Goal: Task Accomplishment & Management: Manage account settings

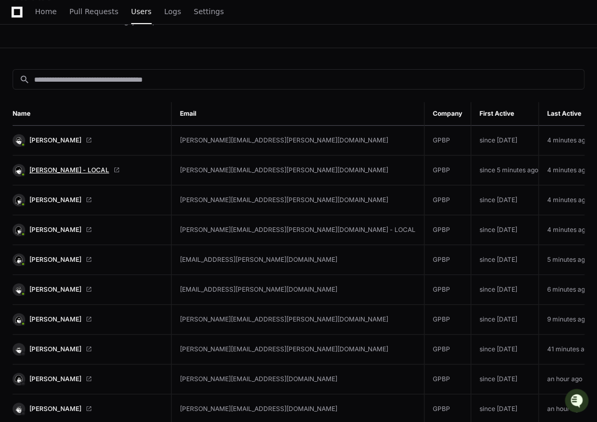
click at [58, 169] on span "[PERSON_NAME] - LOCAL" at bounding box center [69, 170] width 80 height 8
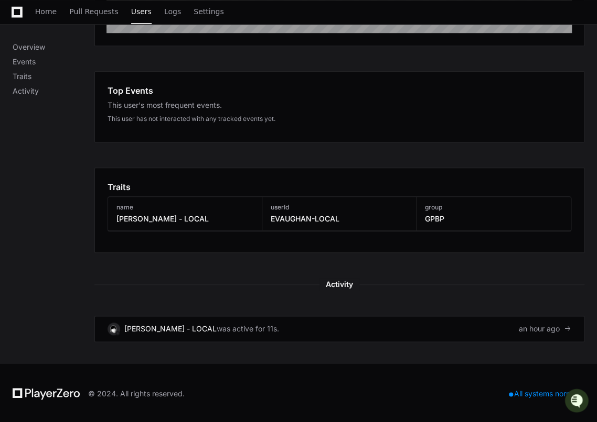
click at [181, 216] on h3 "Eric Vaughan - LOCAL" at bounding box center [162, 219] width 92 height 10
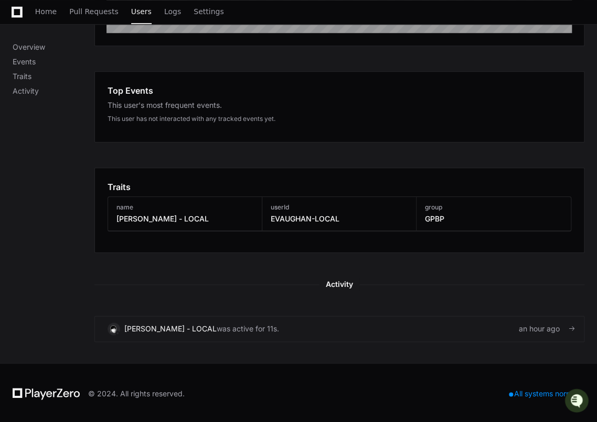
click at [169, 328] on div "Eric Vaughan - LOCAL" at bounding box center [170, 329] width 92 height 10
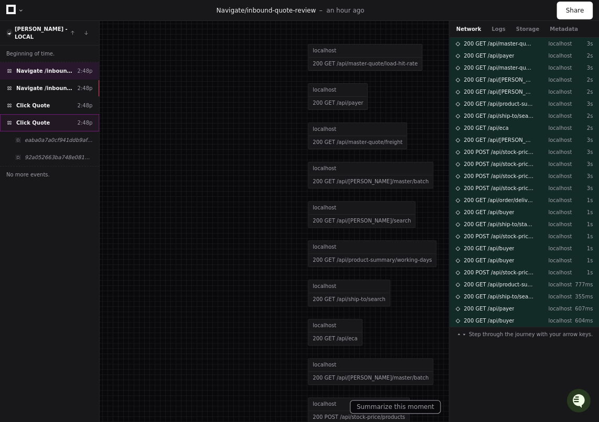
click at [35, 114] on div "Click Quote 2:48p" at bounding box center [49, 122] width 99 height 17
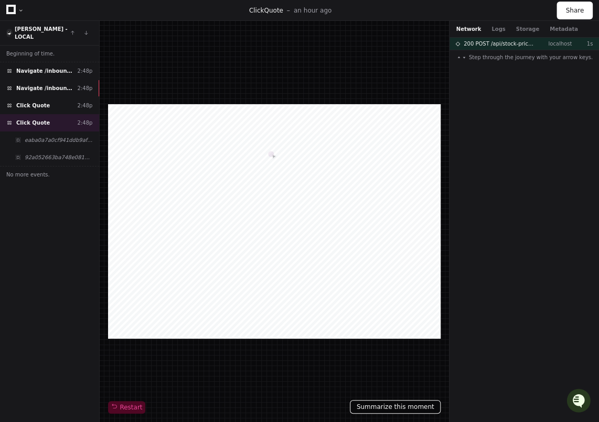
click at [399, 405] on button "Summarize this moment" at bounding box center [395, 407] width 91 height 14
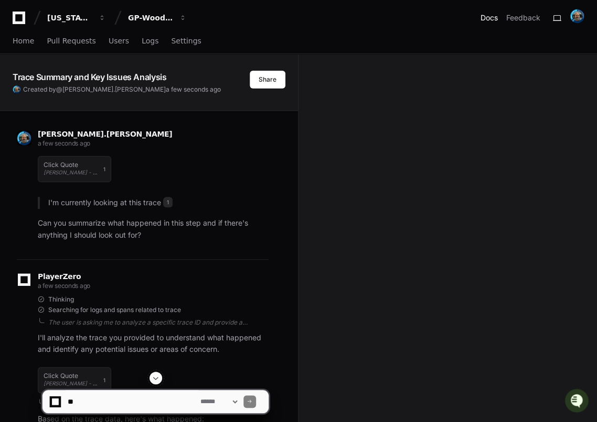
click at [487, 17] on link "Docs" at bounding box center [488, 18] width 17 height 10
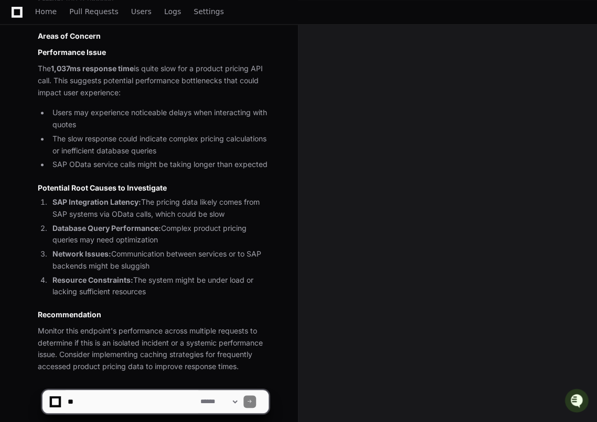
scroll to position [602, 0]
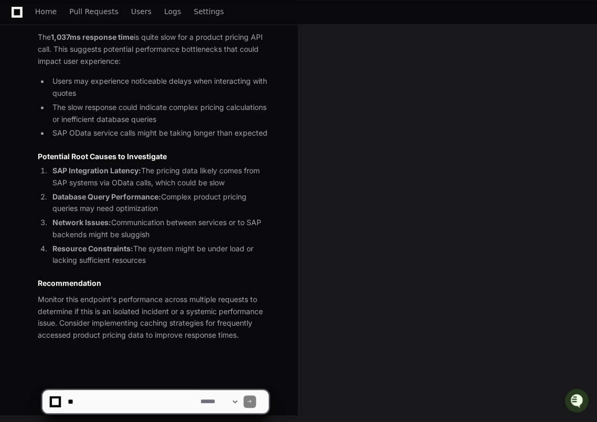
click at [129, 406] on textarea at bounding box center [132, 402] width 133 height 23
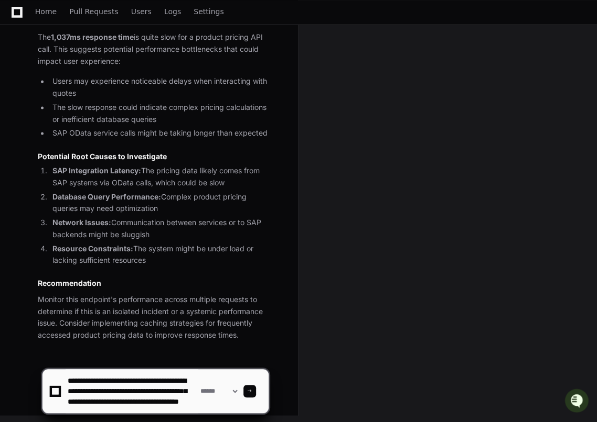
scroll to position [14, 0]
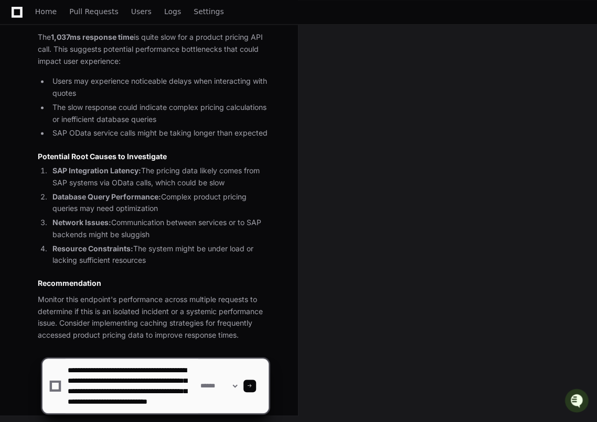
type textarea "**********"
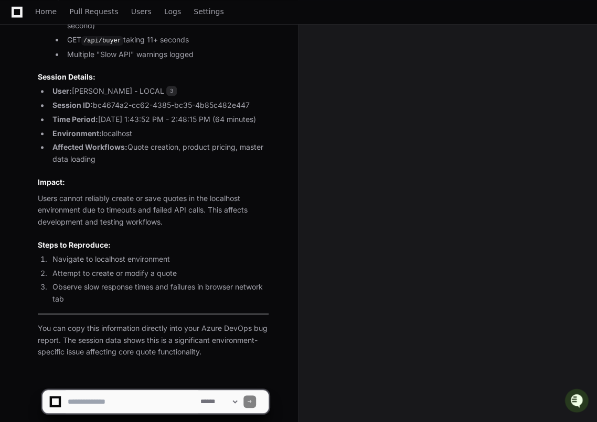
scroll to position [1623, 0]
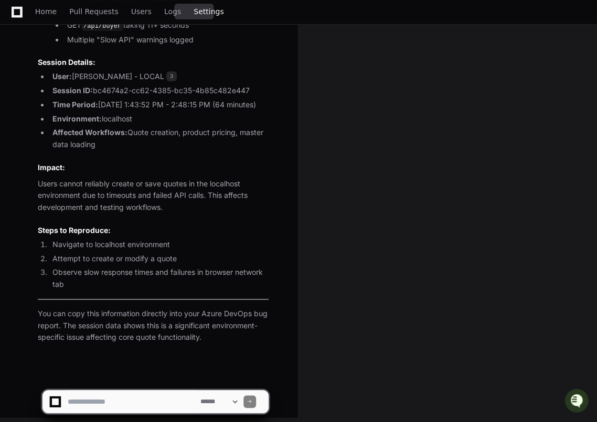
click at [193, 14] on span "Settings" at bounding box center [208, 11] width 30 height 6
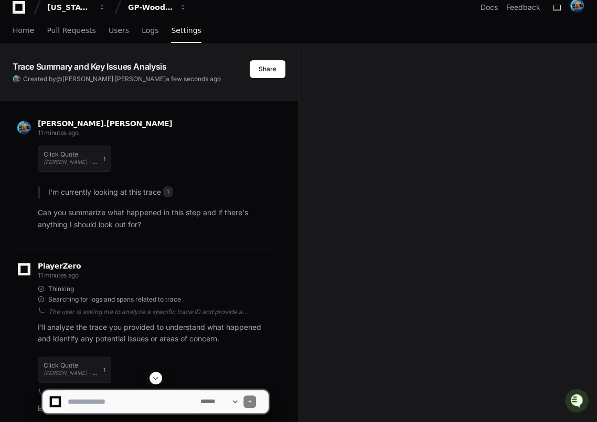
scroll to position [0, 0]
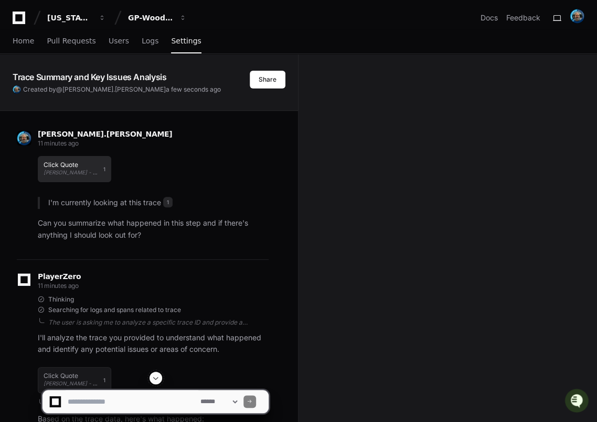
click at [77, 162] on h1 "Click Quote" at bounding box center [71, 165] width 55 height 6
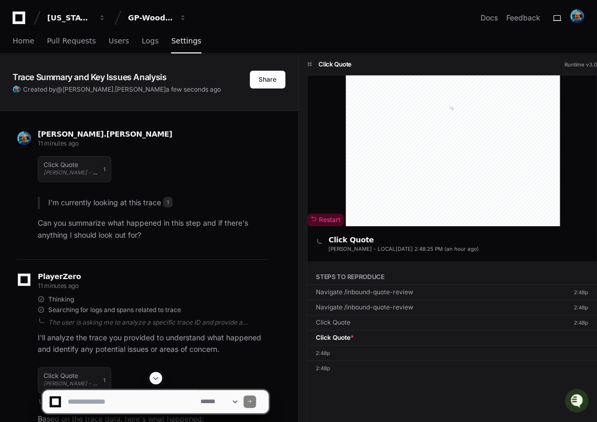
click at [77, 155] on div "Click Quote Eric Vaughan - LOCAL an hour ago 1" at bounding box center [153, 169] width 231 height 39
click at [63, 167] on div "Click Quote Eric Vaughan - LOCAL an hour ago" at bounding box center [71, 169] width 55 height 15
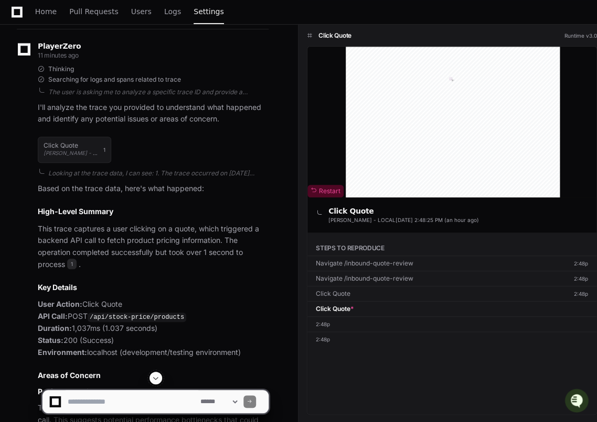
scroll to position [231, 0]
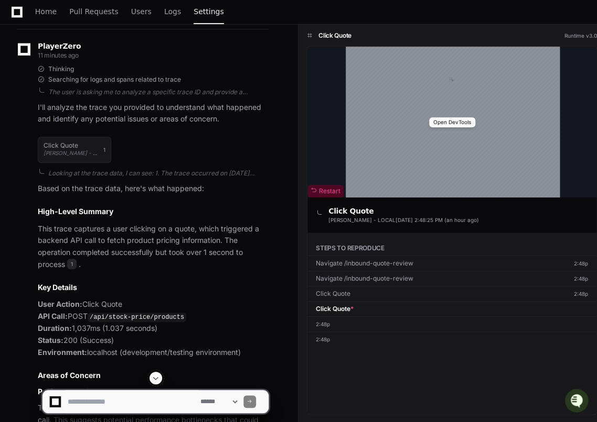
click at [420, 132] on div "Open DevTools" at bounding box center [451, 122] width 289 height 151
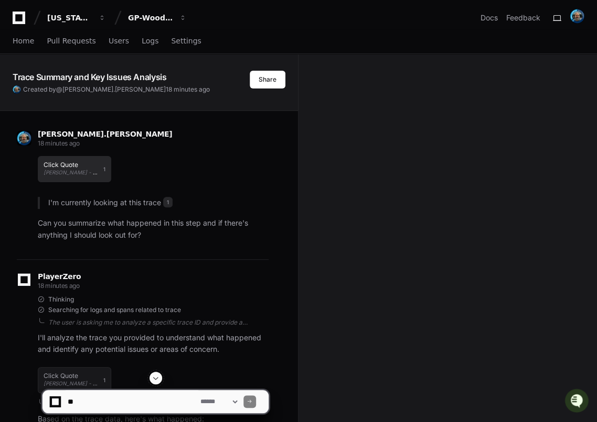
click at [56, 162] on h1 "Click Quote" at bounding box center [71, 165] width 55 height 6
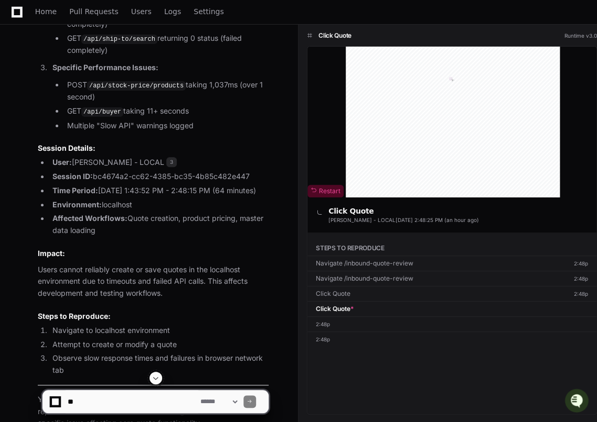
scroll to position [1537, 0]
click at [212, 171] on li "Session ID: bc4674a2-cc62-4385-bc35-4b85c482e447" at bounding box center [158, 177] width 219 height 12
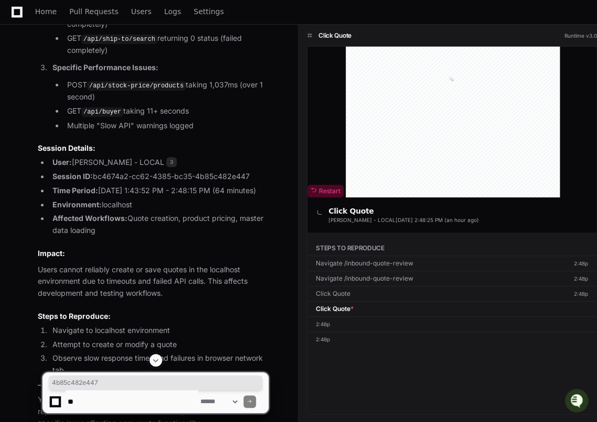
click at [212, 171] on li "Session ID: bc4674a2-cc62-4385-bc35-4b85c482e447" at bounding box center [158, 177] width 219 height 12
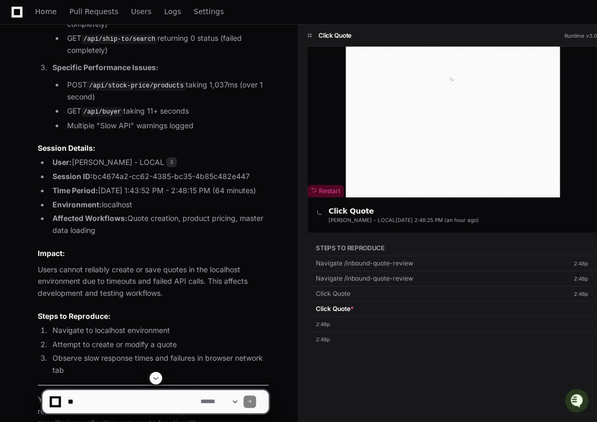
click at [94, 171] on li "Session ID: bc4674a2-cc62-4385-bc35-4b85c482e447" at bounding box center [158, 177] width 219 height 12
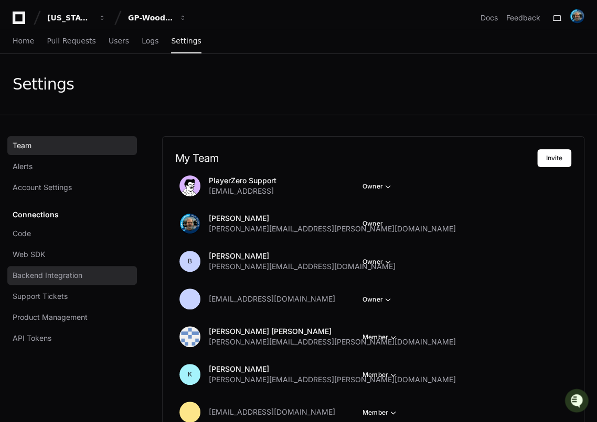
click at [53, 274] on span "Backend Integration" at bounding box center [48, 275] width 70 height 10
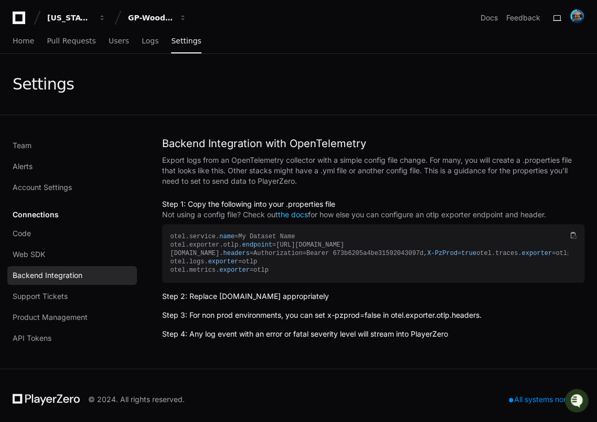
click at [39, 216] on div "Connections Code Web SDK Backend Integration Support Tickets Product Management…" at bounding box center [71, 276] width 129 height 143
click at [54, 316] on span "Product Management" at bounding box center [50, 317] width 75 height 10
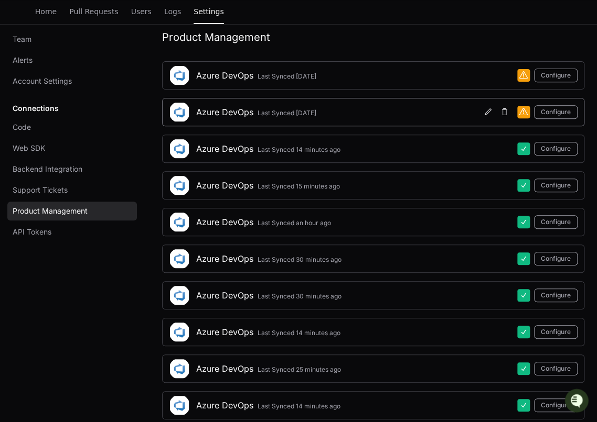
scroll to position [109, 0]
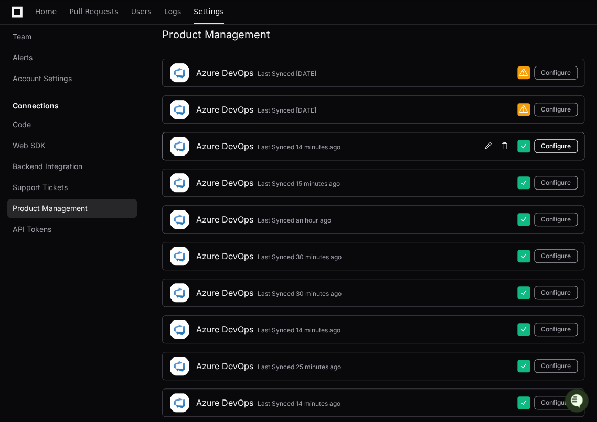
click at [555, 145] on button "Configure" at bounding box center [556, 146] width 44 height 14
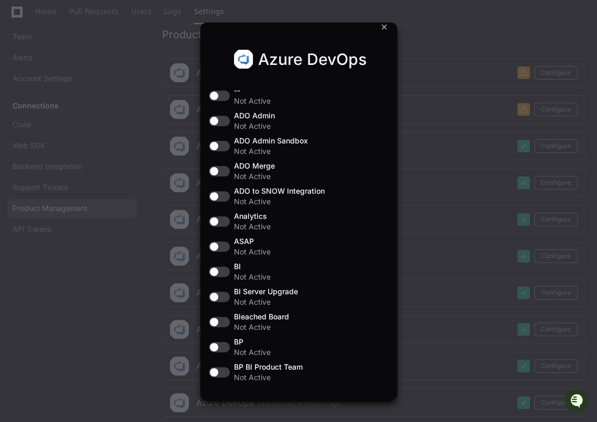
scroll to position [0, 0]
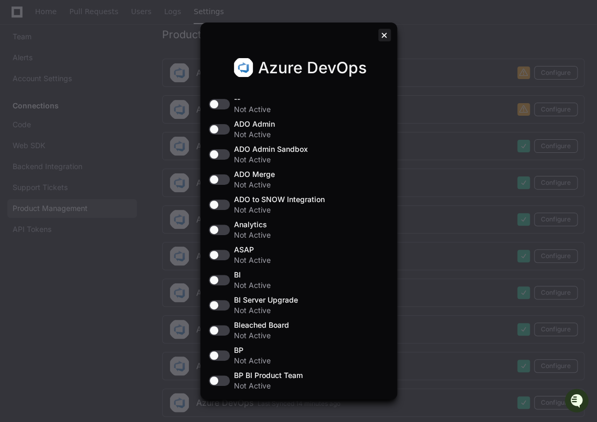
click at [381, 32] on div at bounding box center [384, 35] width 13 height 13
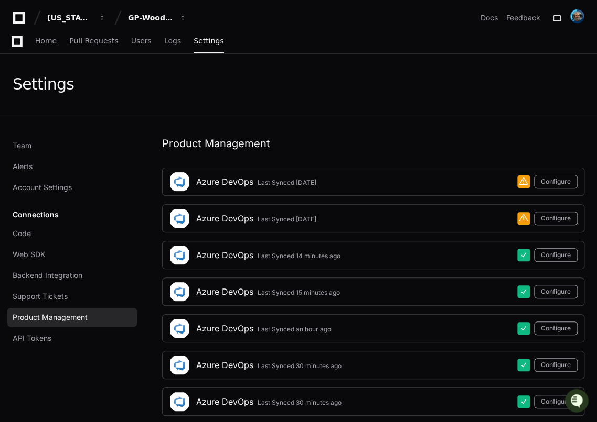
scroll to position [109, 0]
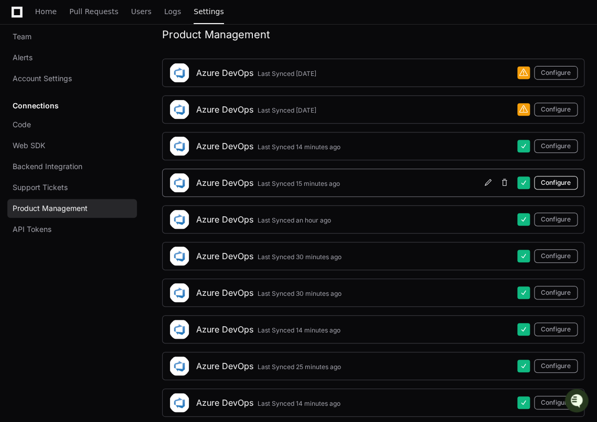
click at [556, 180] on button "Configure" at bounding box center [556, 183] width 44 height 14
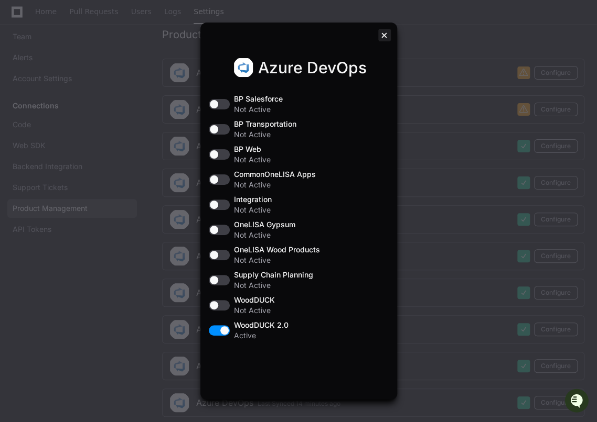
click at [388, 32] on div at bounding box center [384, 35] width 13 height 13
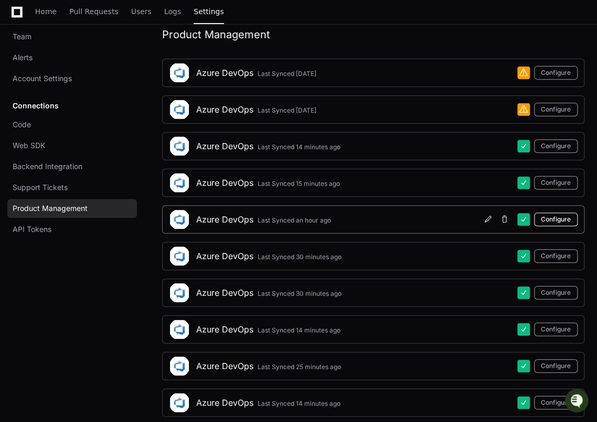
click at [557, 218] on button "Configure" at bounding box center [556, 220] width 44 height 14
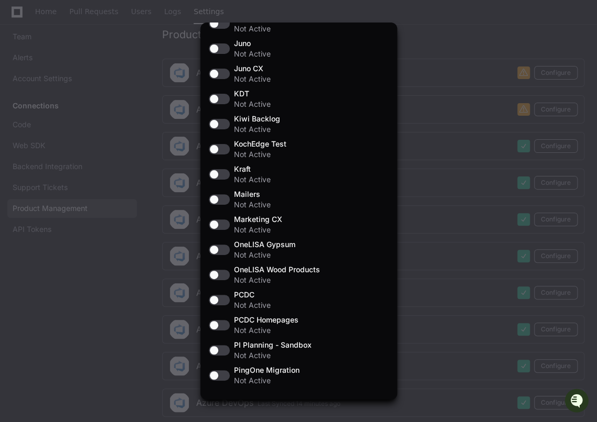
scroll to position [1566, 0]
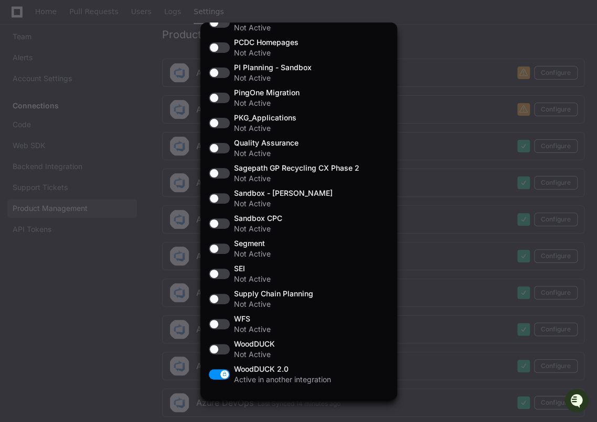
click at [441, 37] on div at bounding box center [298, 211] width 597 height 422
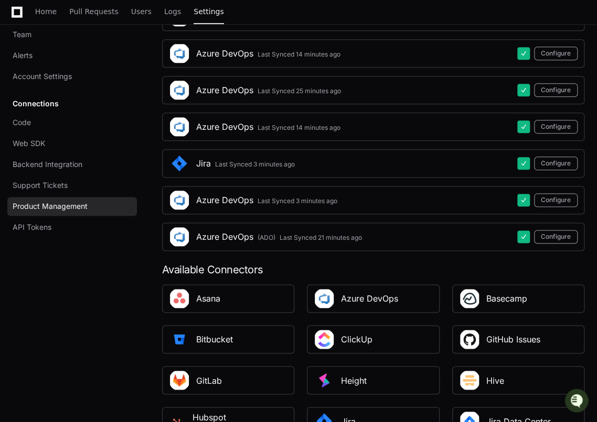
scroll to position [386, 0]
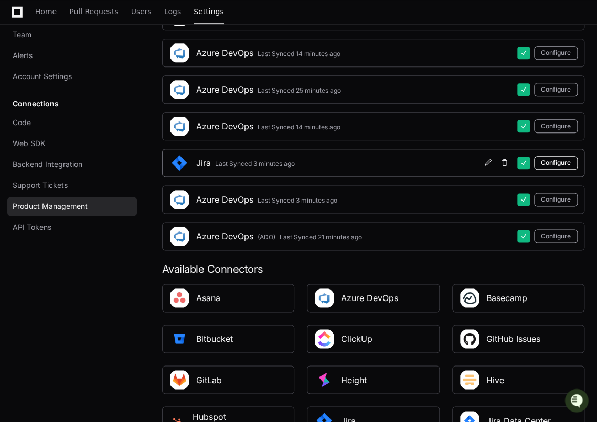
click at [552, 162] on button "Configure" at bounding box center [556, 163] width 44 height 14
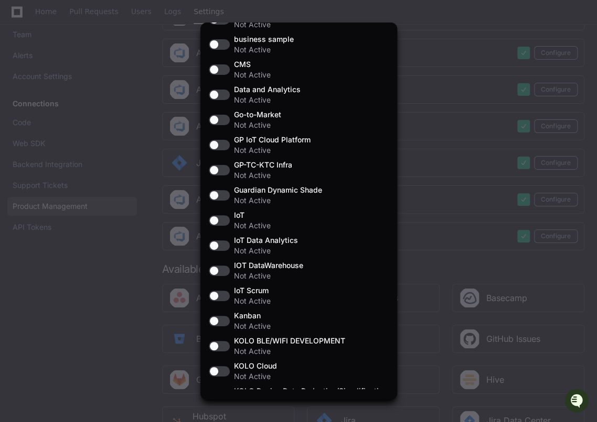
scroll to position [0, 0]
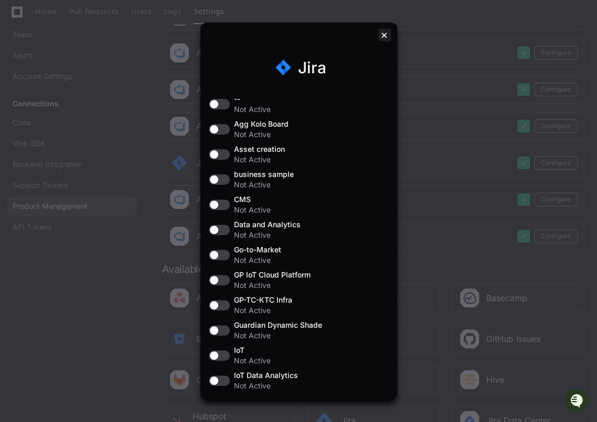
click at [379, 35] on div at bounding box center [384, 35] width 13 height 13
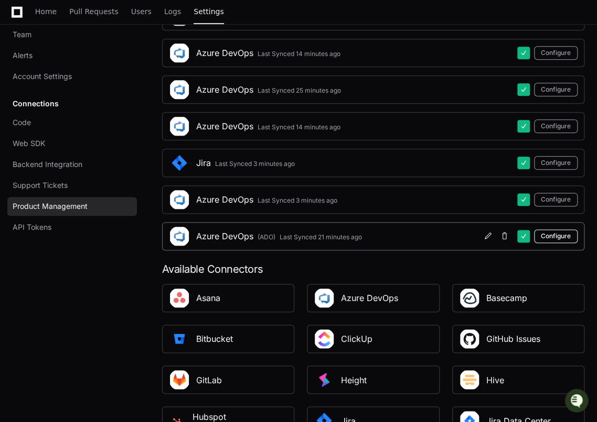
click at [557, 234] on button "Configure" at bounding box center [556, 237] width 44 height 14
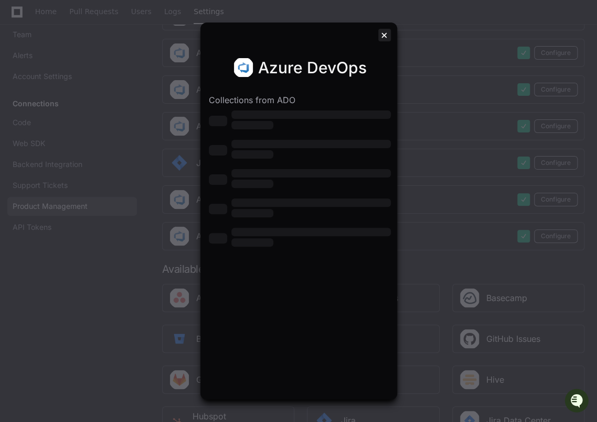
click at [383, 33] on div at bounding box center [384, 35] width 13 height 13
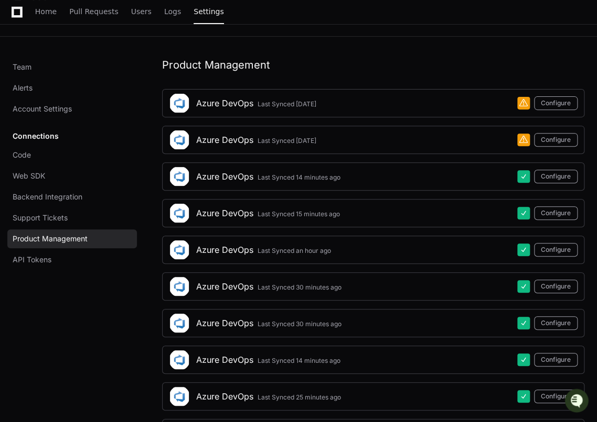
scroll to position [78, 0]
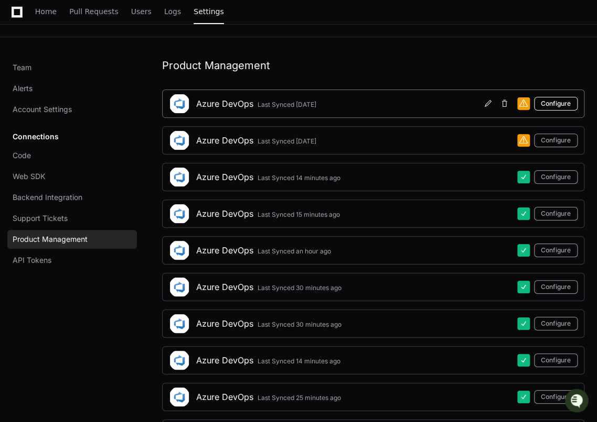
click at [555, 106] on button "Configure" at bounding box center [556, 104] width 44 height 14
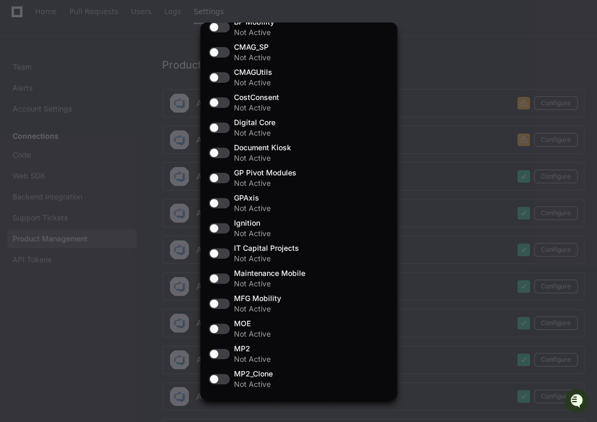
scroll to position [0, 0]
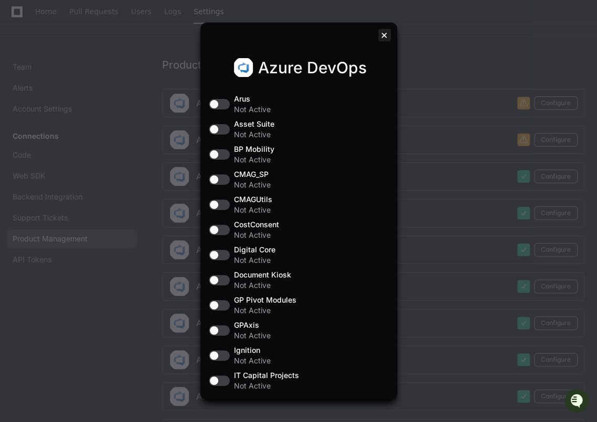
click at [378, 35] on div at bounding box center [384, 35] width 13 height 13
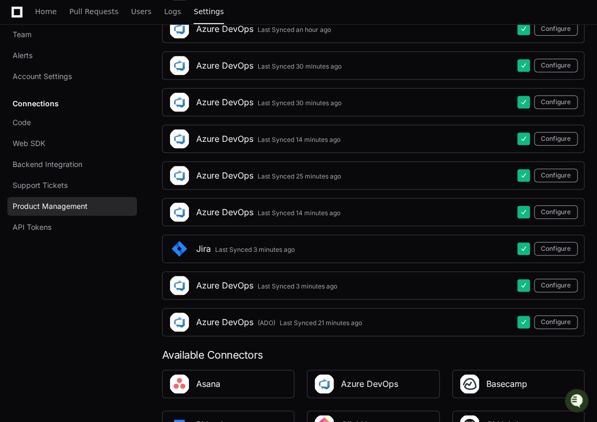
scroll to position [300, 0]
click at [490, 321] on span at bounding box center [487, 322] width 8 height 8
click at [491, 318] on span at bounding box center [487, 322] width 8 height 8
click at [561, 321] on button "Configure" at bounding box center [556, 323] width 44 height 14
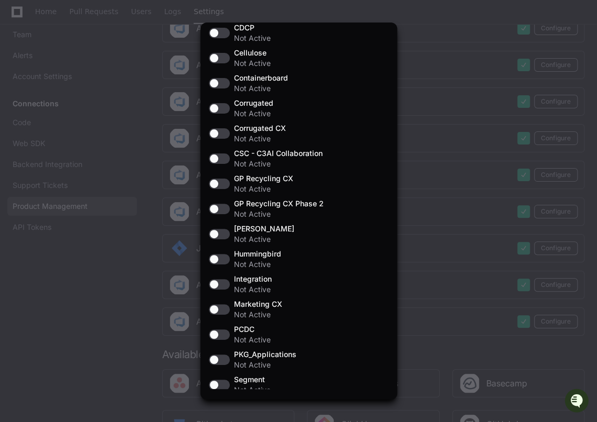
scroll to position [149, 0]
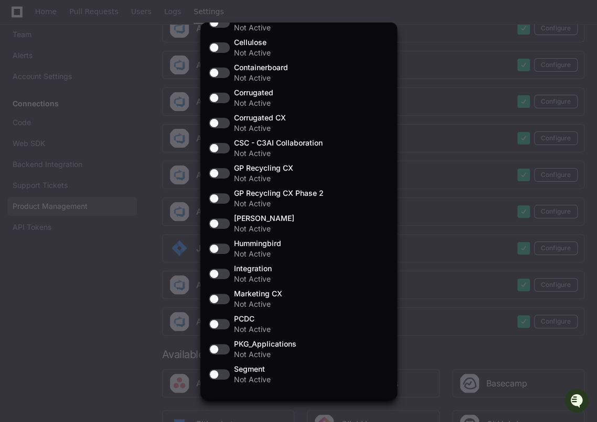
click at [457, 118] on div at bounding box center [298, 211] width 597 height 422
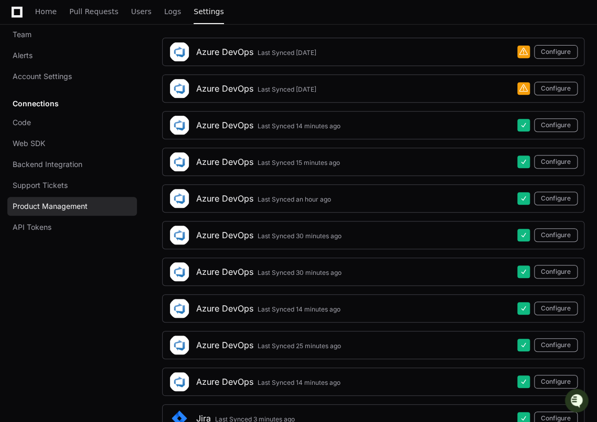
scroll to position [131, 0]
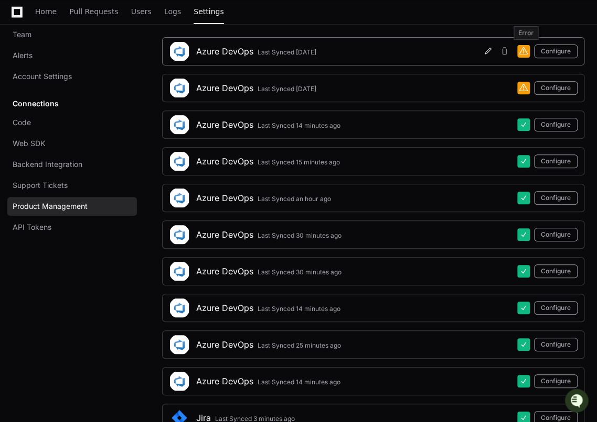
click at [527, 51] on span at bounding box center [523, 51] width 8 height 8
click at [489, 49] on span at bounding box center [487, 51] width 8 height 8
click at [562, 47] on button "Configure" at bounding box center [556, 52] width 44 height 14
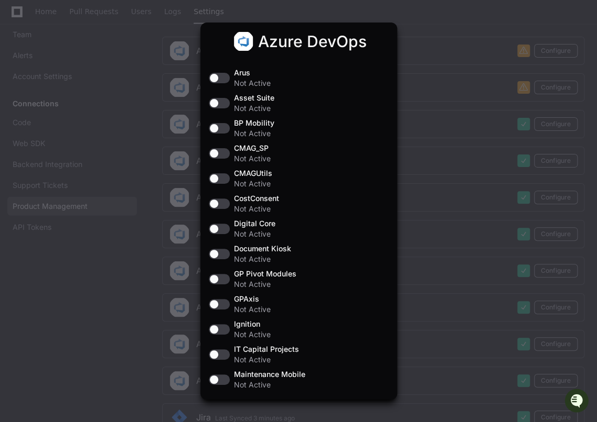
scroll to position [0, 0]
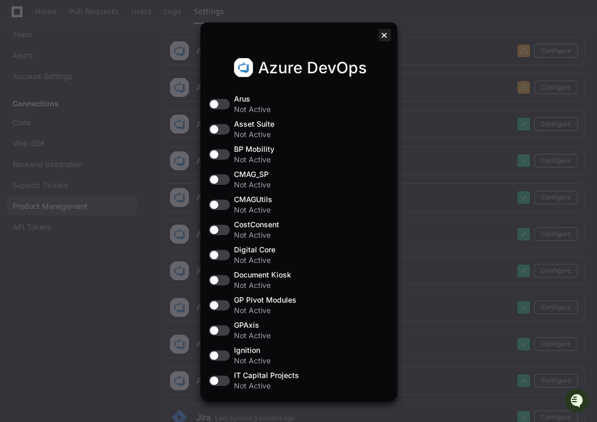
click at [382, 30] on div at bounding box center [384, 35] width 13 height 13
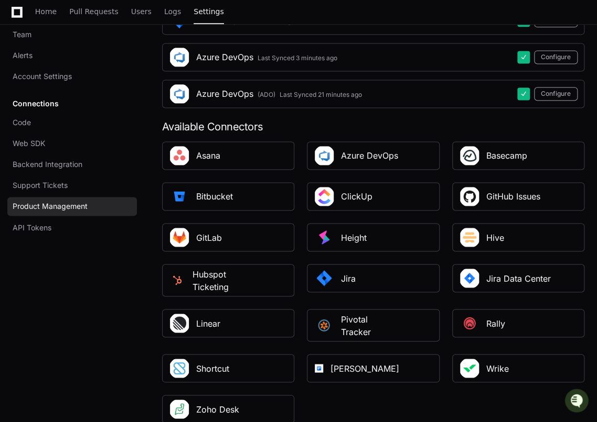
scroll to position [524, 0]
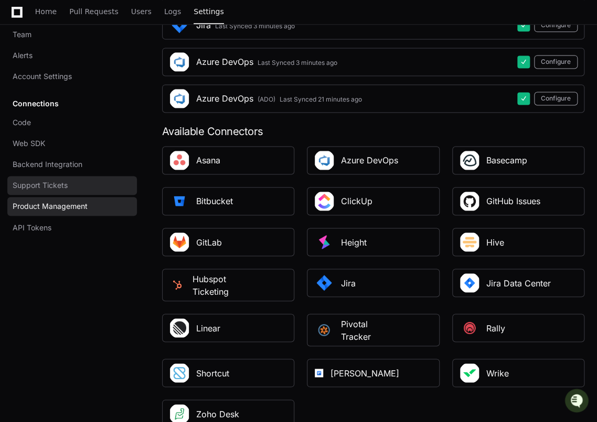
click at [39, 185] on span "Support Tickets" at bounding box center [40, 185] width 55 height 10
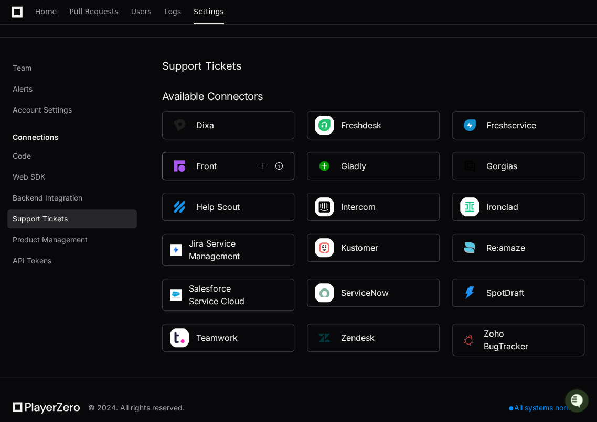
scroll to position [81, 0]
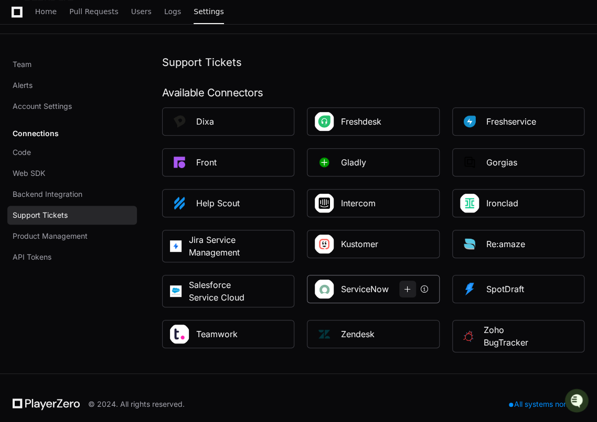
click at [407, 290] on span at bounding box center [407, 289] width 8 height 8
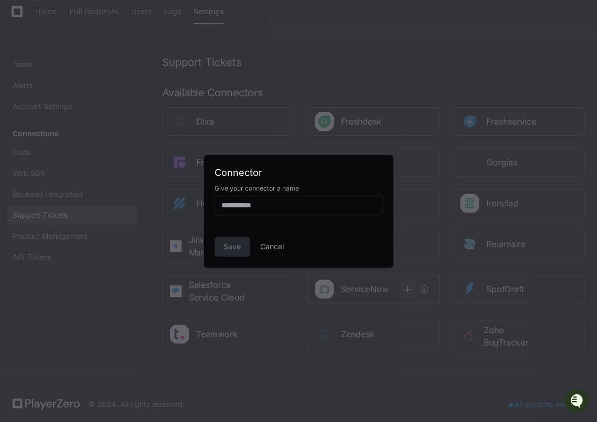
scroll to position [0, 0]
click at [273, 211] on div at bounding box center [298, 205] width 168 height 20
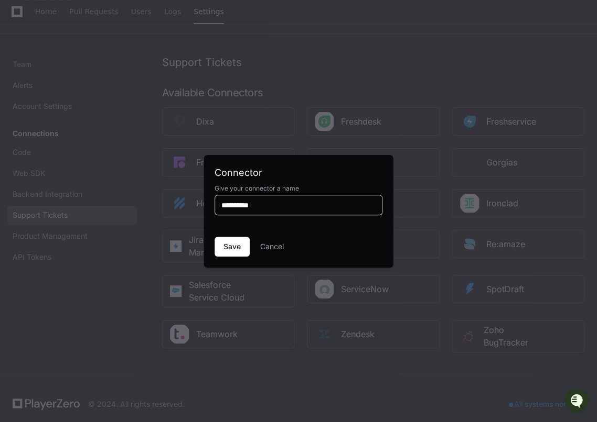
type input "**********"
click at [223, 245] on span "Save" at bounding box center [231, 247] width 17 height 10
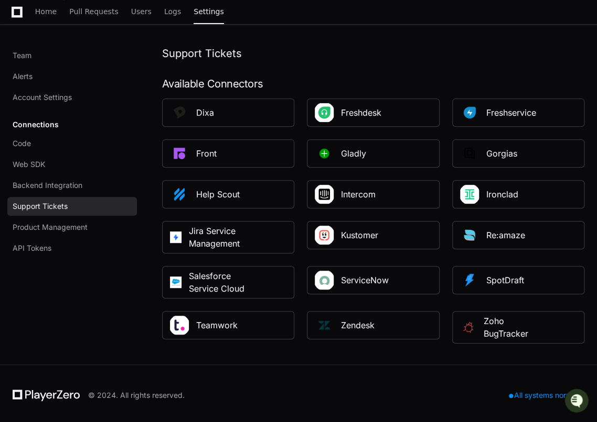
scroll to position [92, 0]
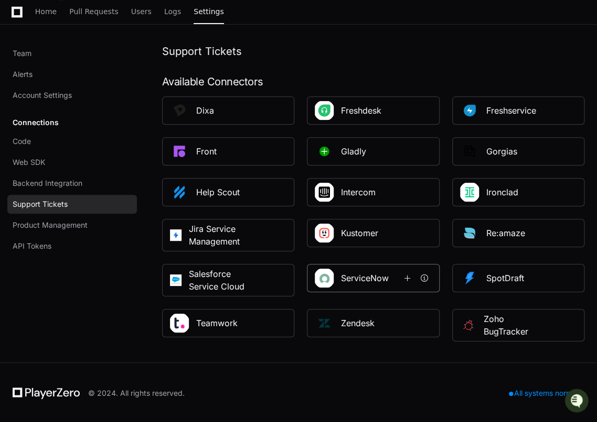
click at [399, 276] on h1 "ServiceNow" at bounding box center [370, 278] width 58 height 13
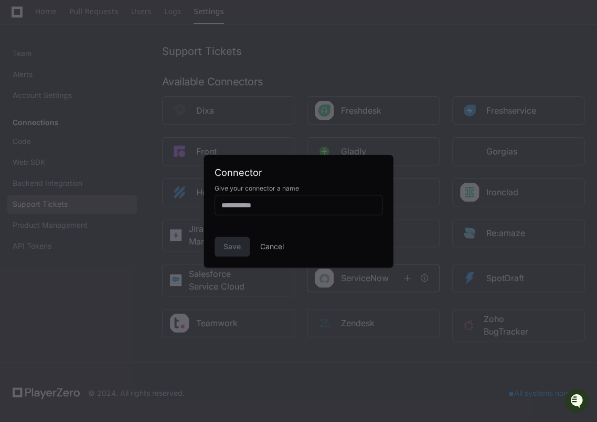
scroll to position [0, 0]
click at [278, 253] on button "Cancel" at bounding box center [272, 247] width 24 height 20
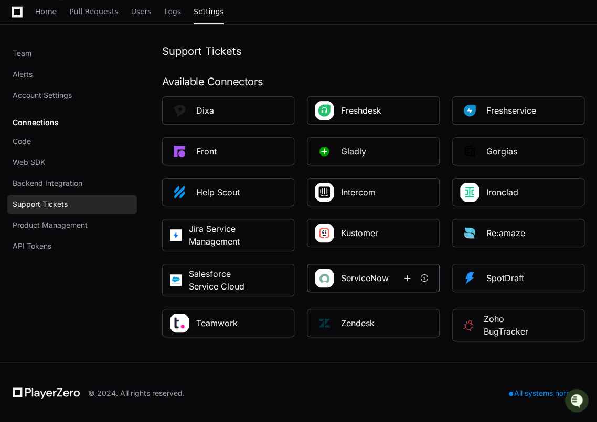
click at [360, 285] on div "ServiceNow" at bounding box center [373, 278] width 133 height 28
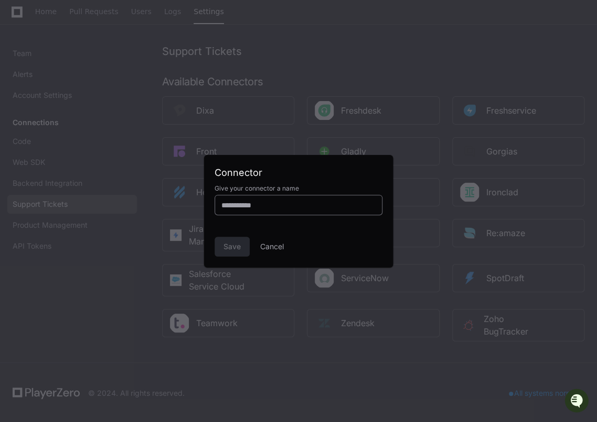
click at [253, 213] on div at bounding box center [298, 205] width 168 height 20
type input "****"
click at [224, 247] on span "Save" at bounding box center [231, 247] width 17 height 10
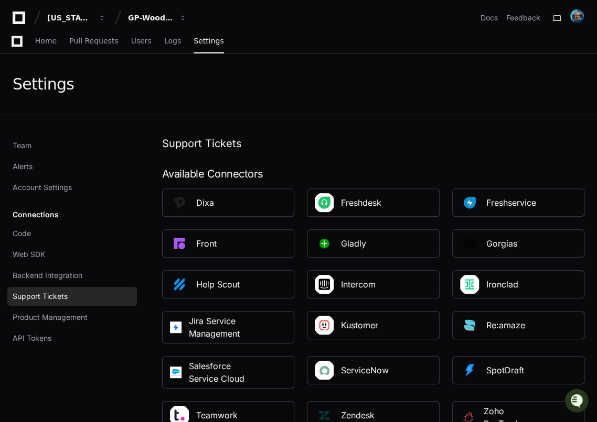
scroll to position [92, 0]
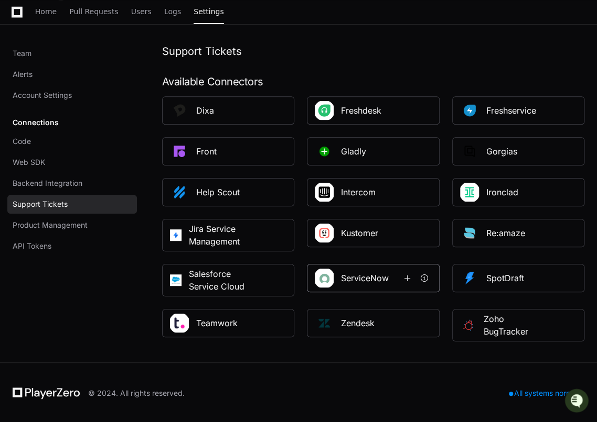
click at [346, 273] on div "ServiceNow" at bounding box center [365, 278] width 48 height 13
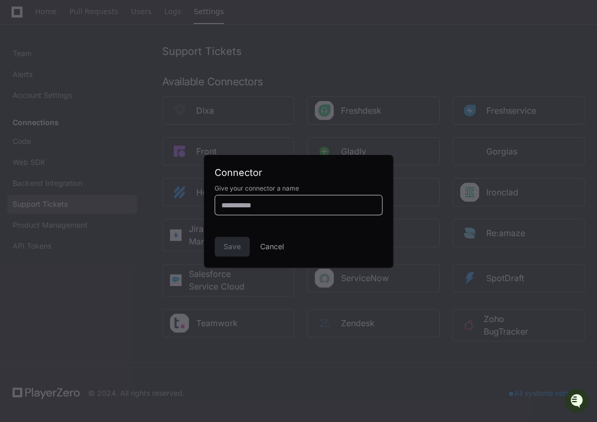
click at [235, 205] on input at bounding box center [298, 205] width 154 height 10
type input "****"
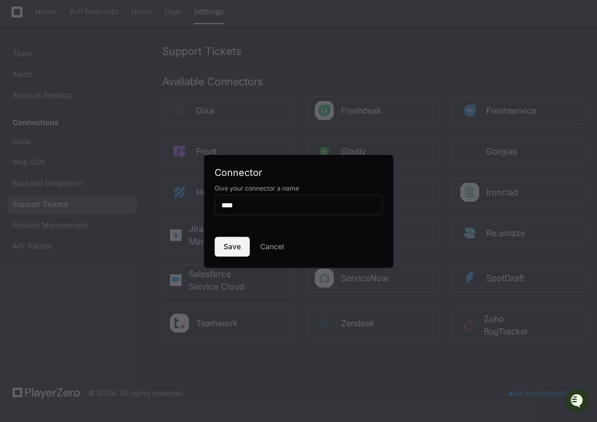
click at [227, 254] on button "Save" at bounding box center [231, 247] width 35 height 20
